Goal: Find specific page/section: Find specific page/section

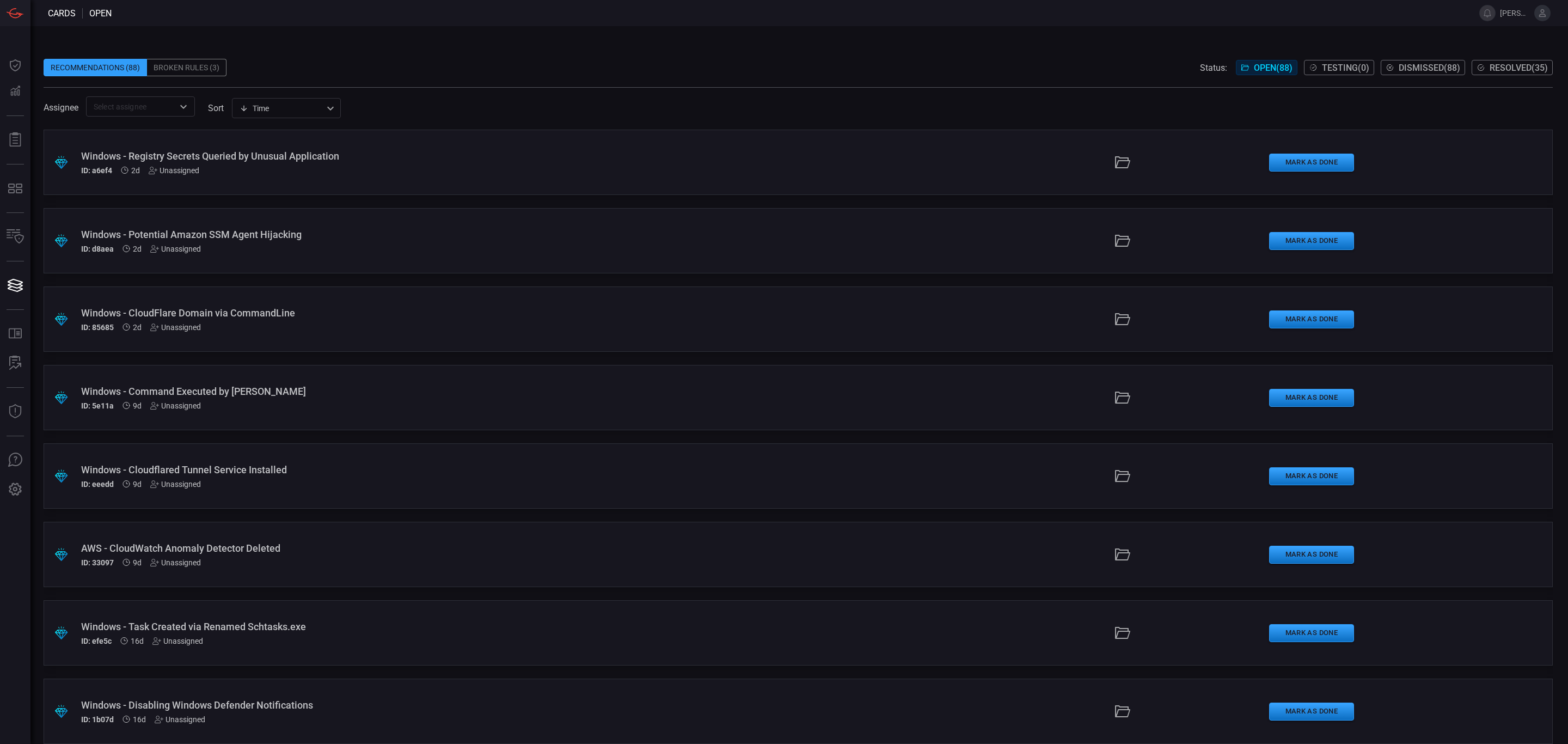
click at [954, 58] on span at bounding box center [798, 51] width 1509 height 17
click at [300, 54] on span at bounding box center [798, 51] width 1509 height 17
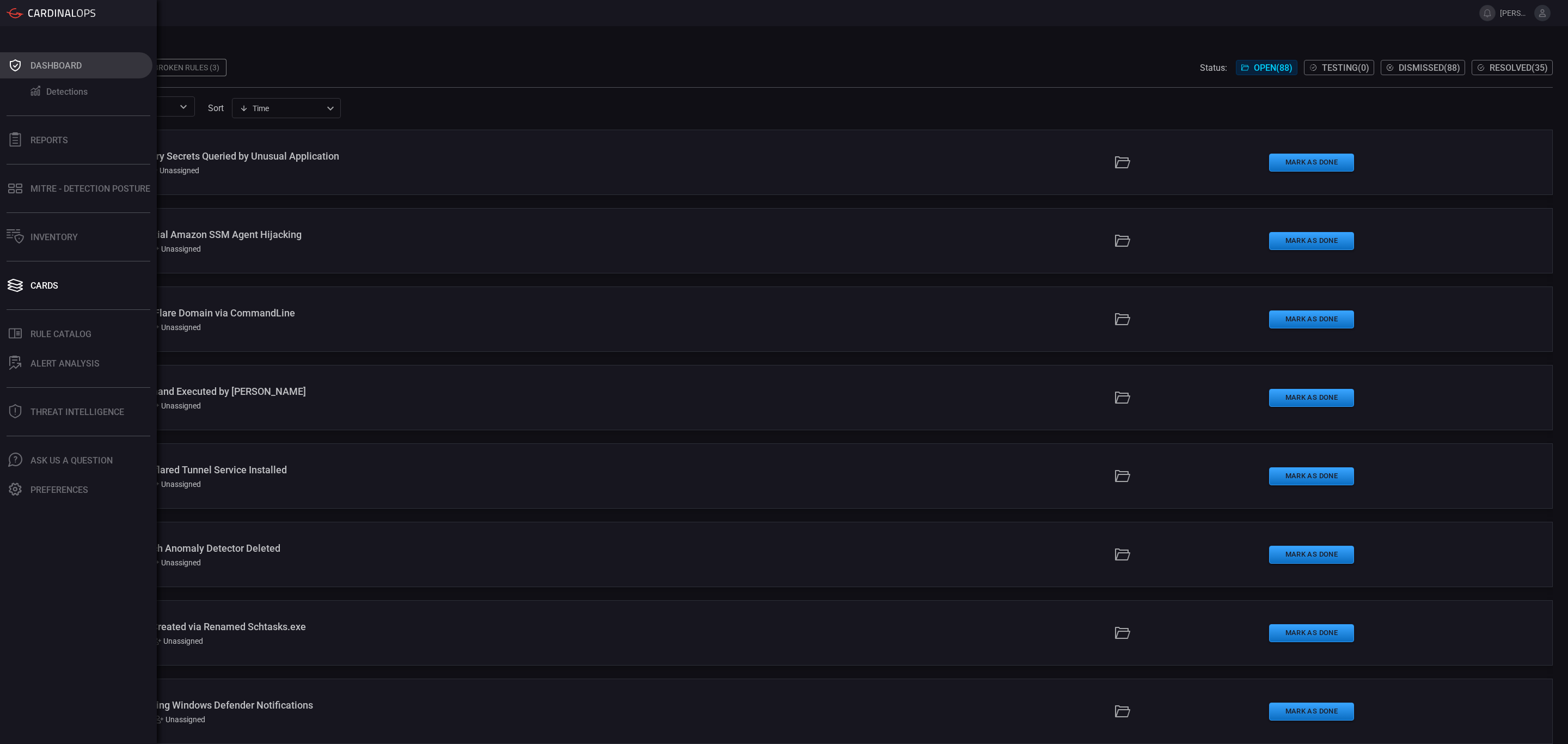
click at [22, 67] on icon at bounding box center [15, 65] width 17 height 15
